Goal: Task Accomplishment & Management: Complete application form

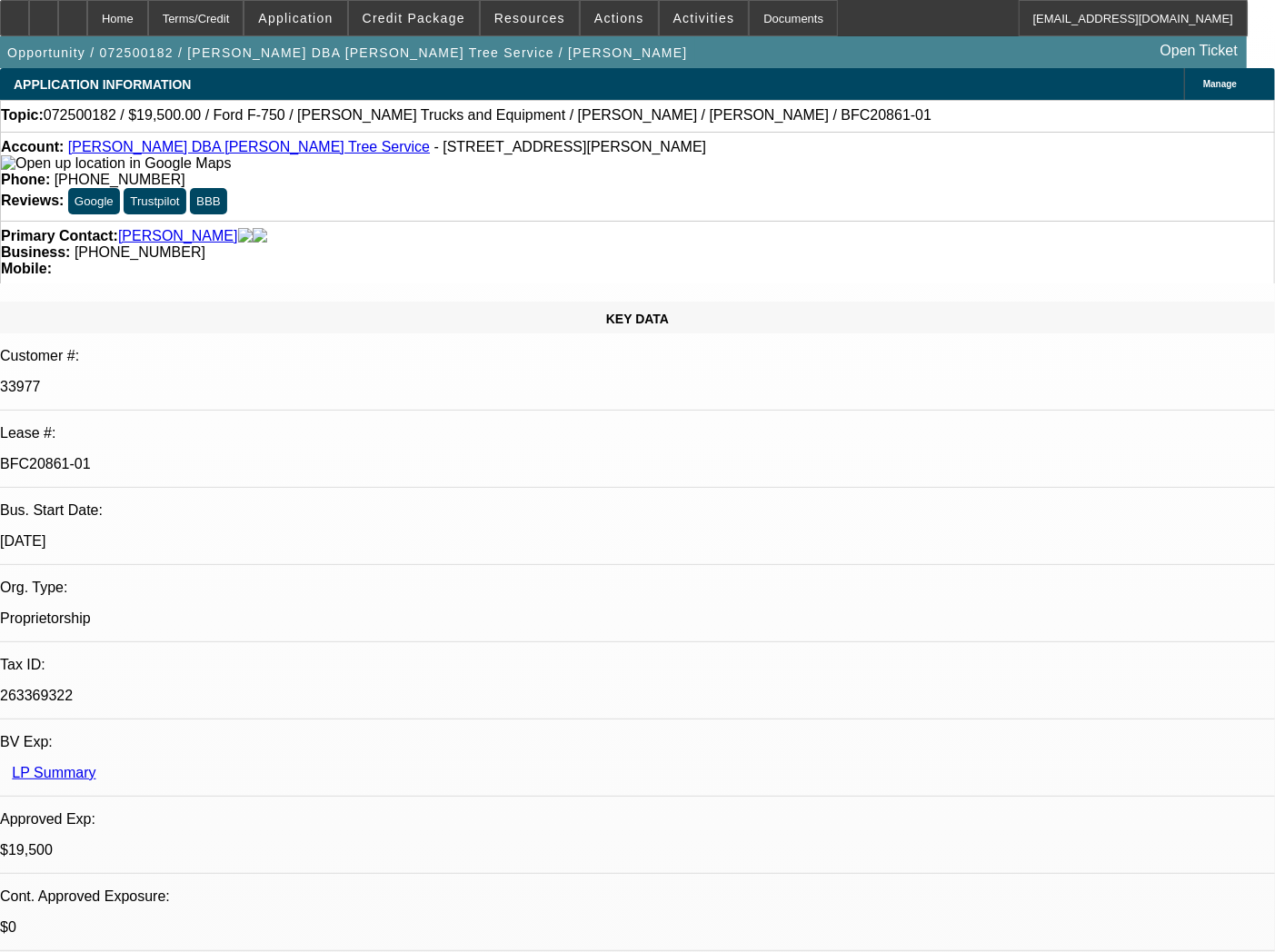
select select "0"
select select "3"
select select "0.1"
select select "4"
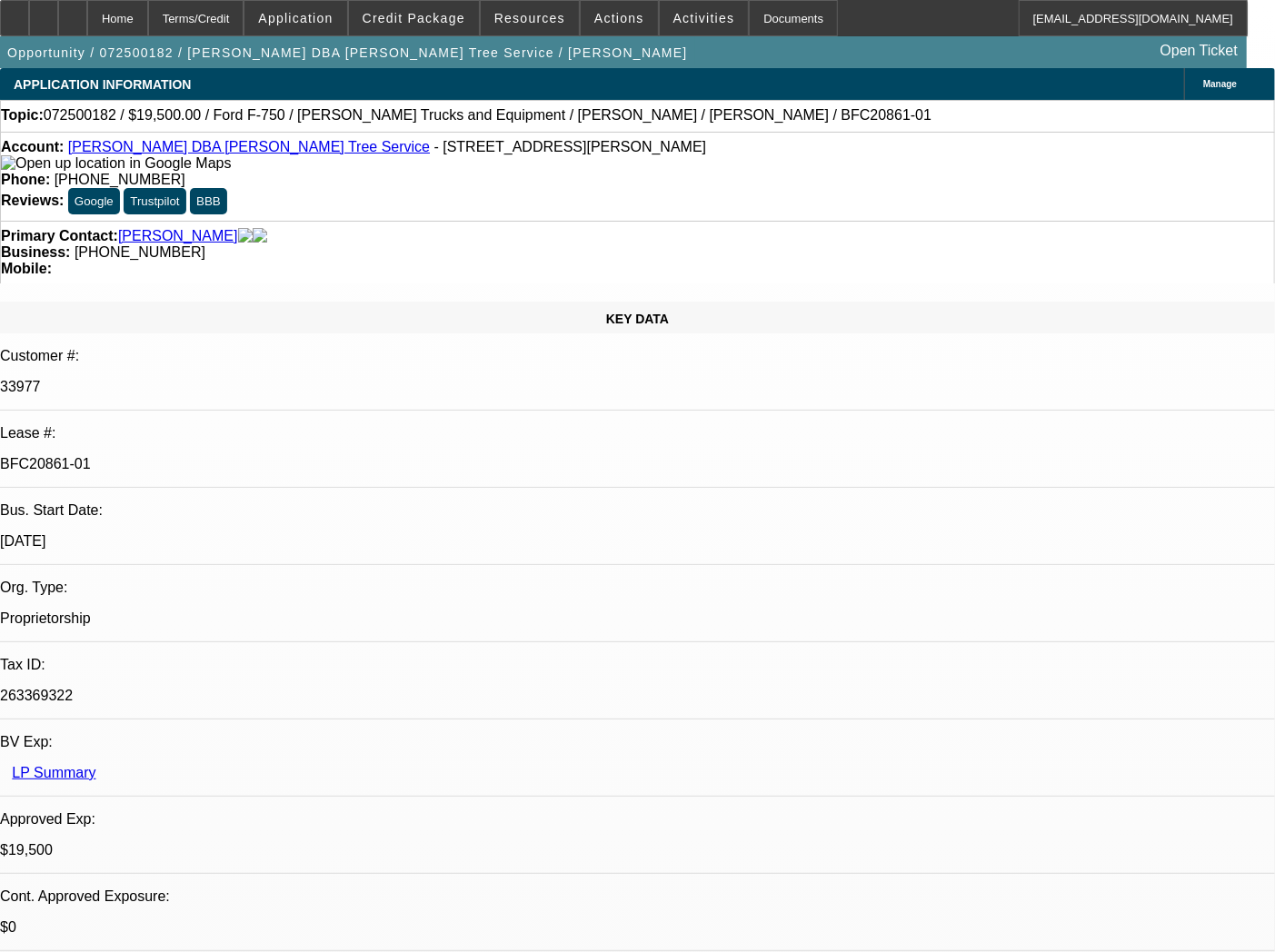
select select "0"
select select "3"
select select "0.1"
select select "4"
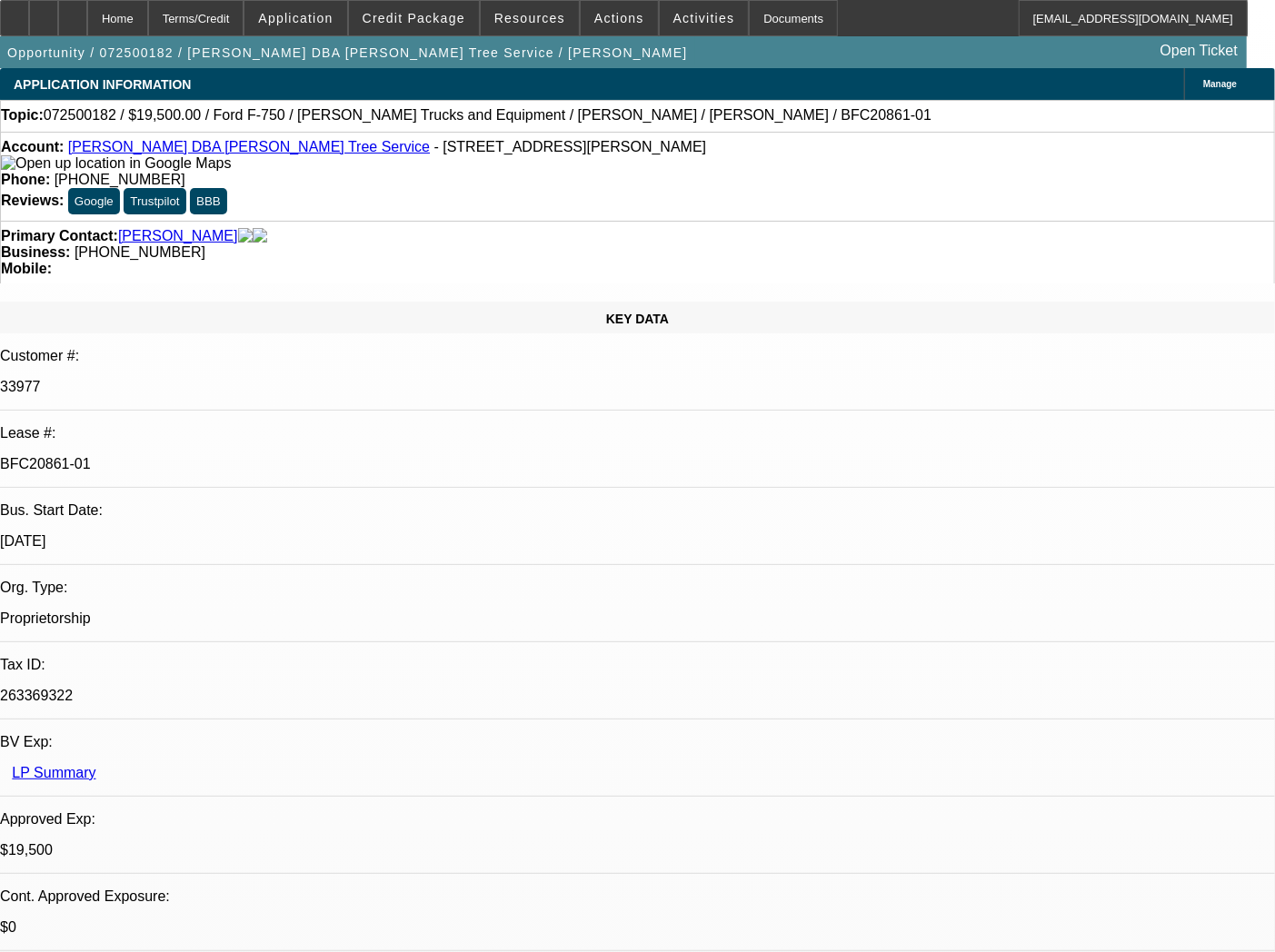
select select "0"
select select "3"
select select "0.1"
select select "4"
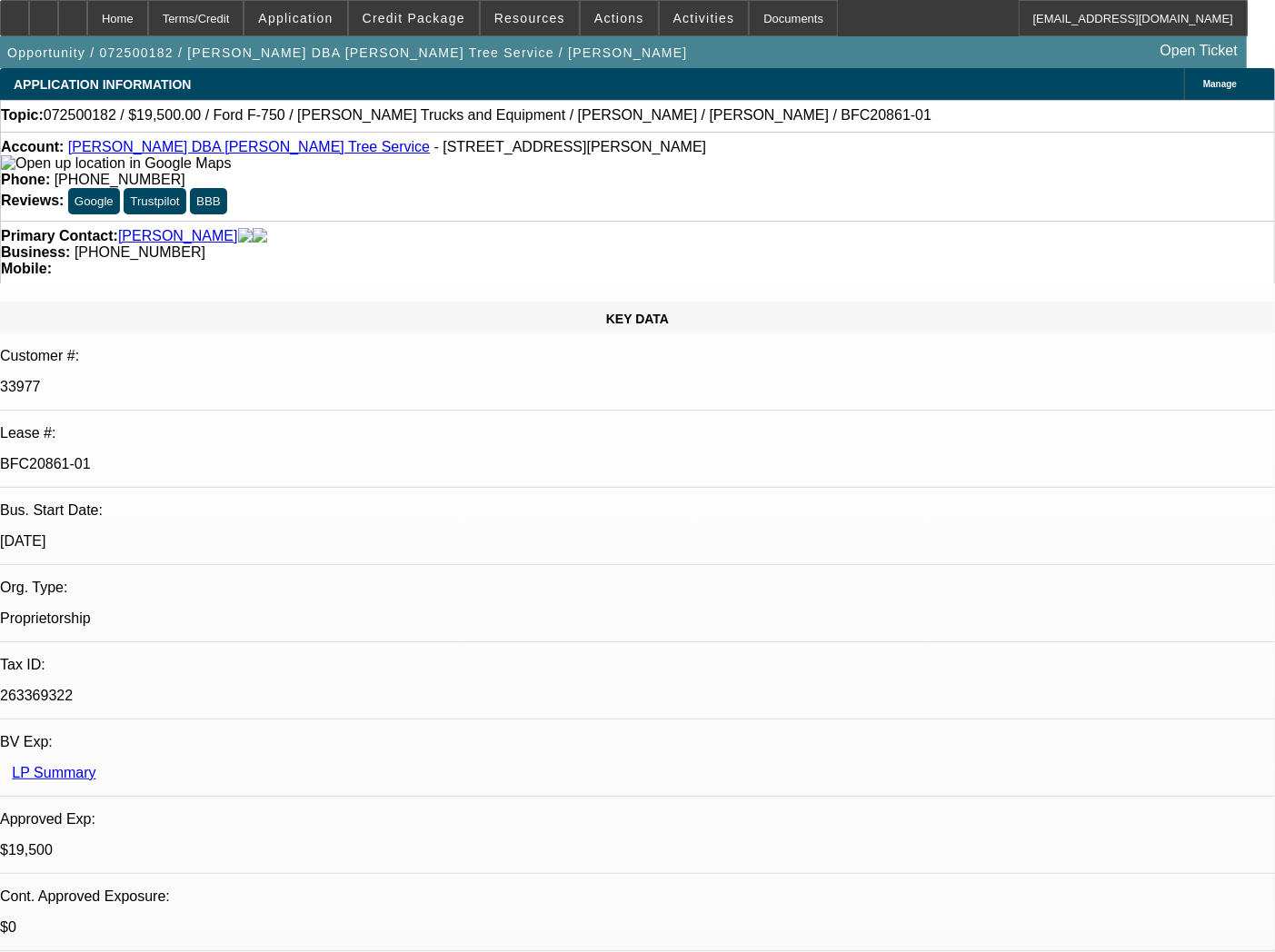
select select "0"
select select "2"
select select "0"
select select "6"
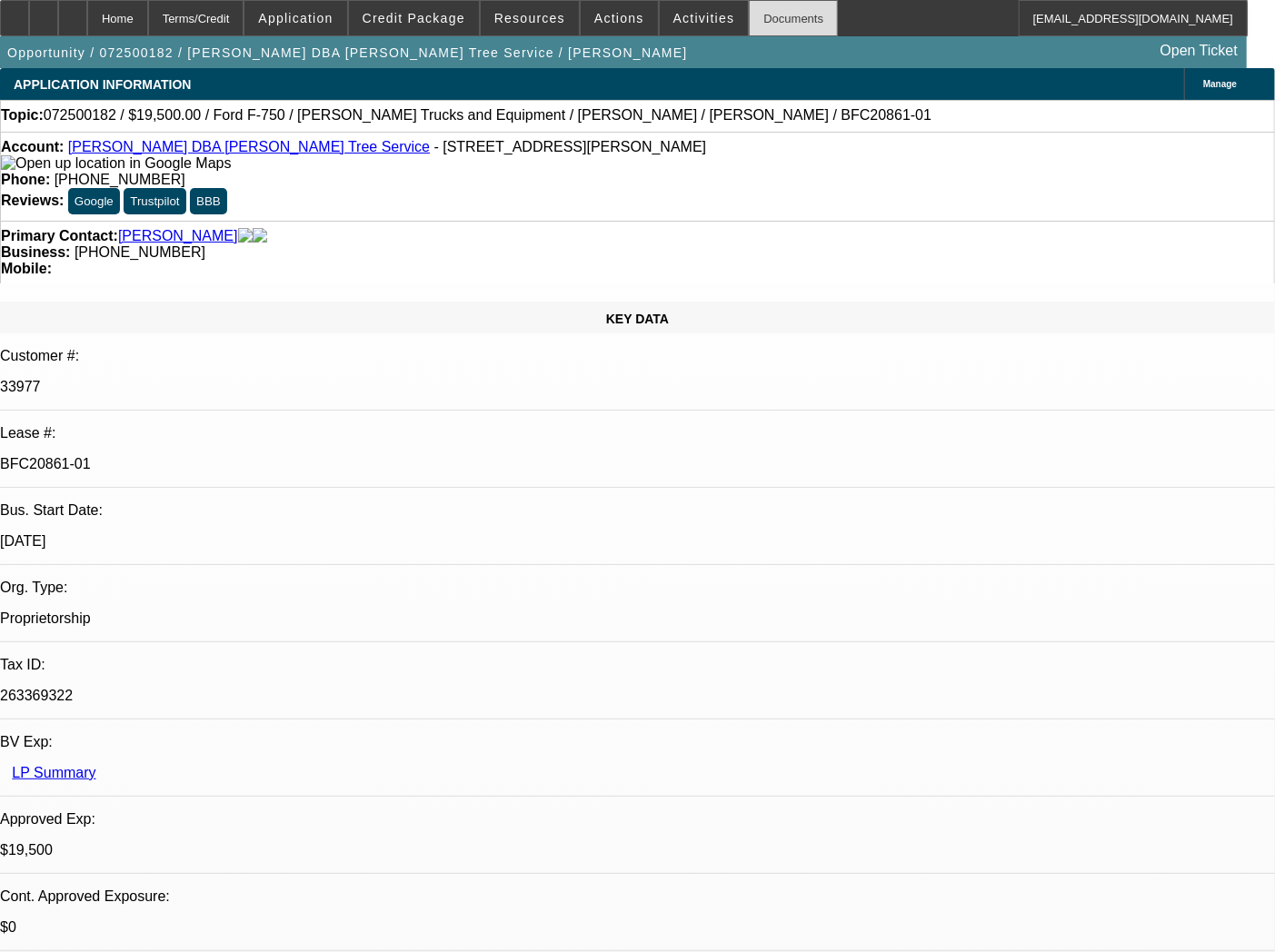
click at [749, 29] on div "Documents" at bounding box center [793, 18] width 89 height 37
